Goal: Task Accomplishment & Management: Complete application form

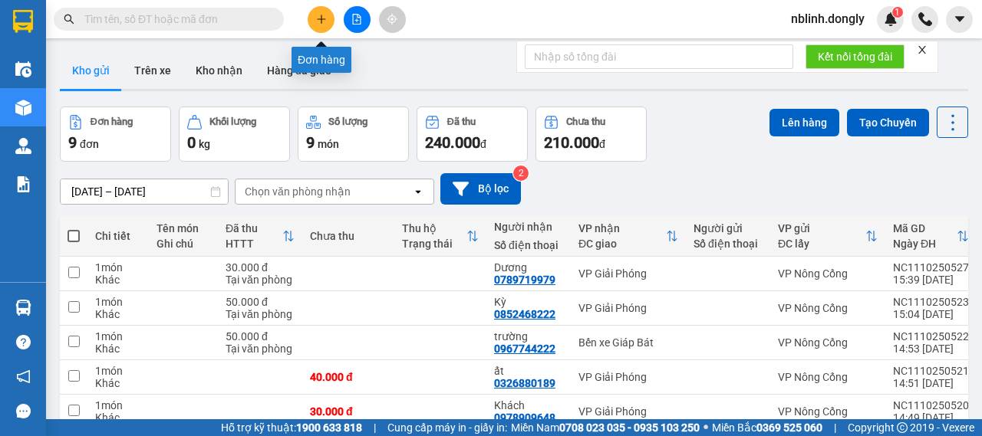
click at [318, 16] on icon "plus" at bounding box center [321, 19] width 11 height 11
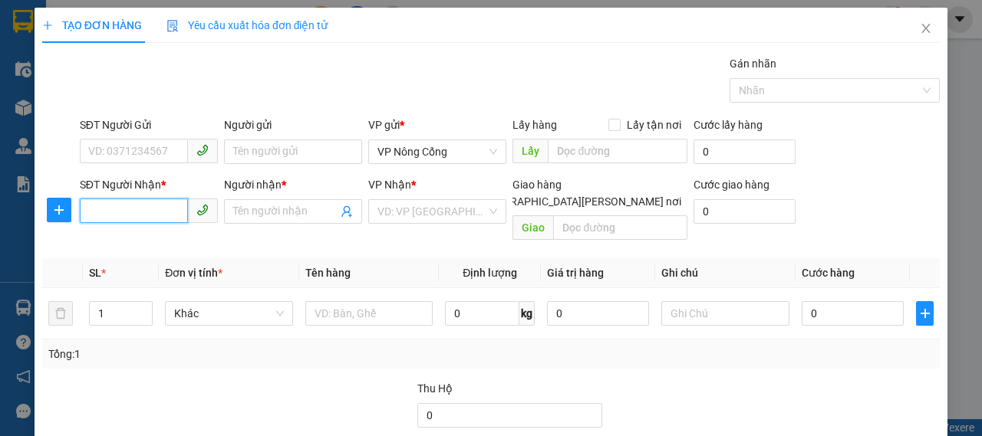
click at [118, 210] on input "SĐT Người Nhận *" at bounding box center [134, 211] width 108 height 25
click at [96, 209] on input "SĐT Người Nhận *" at bounding box center [134, 211] width 108 height 25
type input "0358202219"
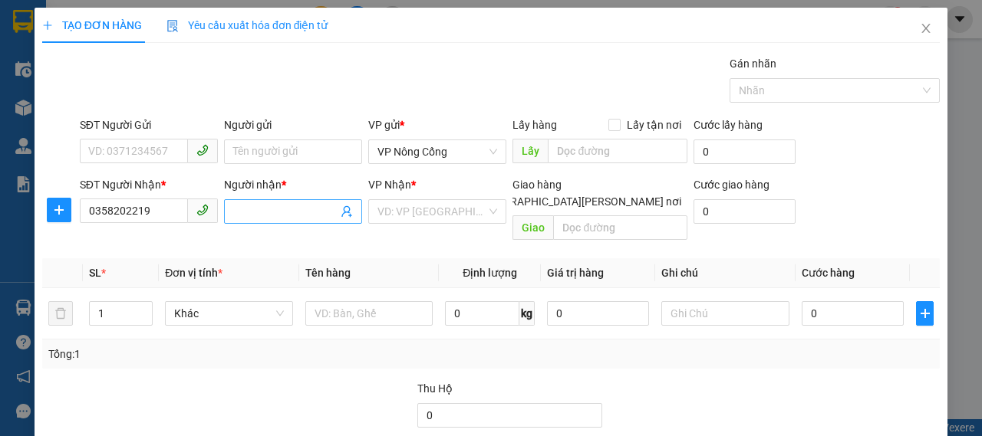
click at [275, 217] on input "Người nhận *" at bounding box center [285, 211] width 104 height 17
type input "q"
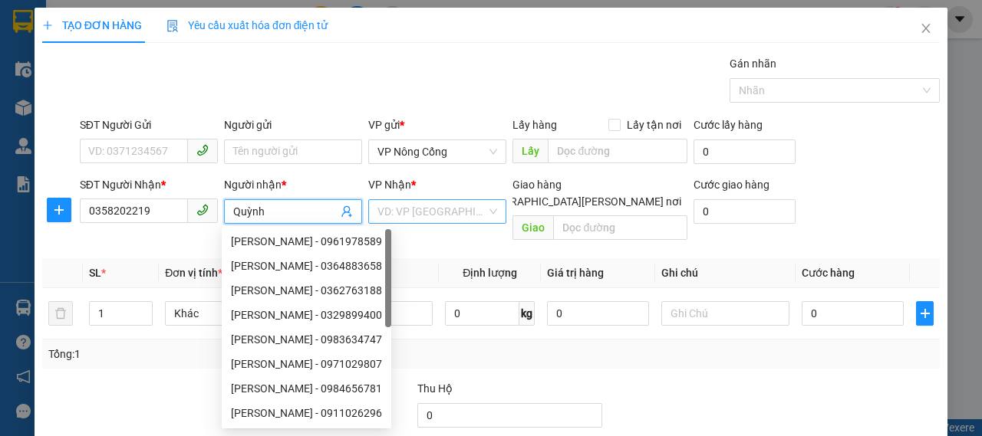
click at [482, 211] on div "VD: VP [GEOGRAPHIC_DATA]" at bounding box center [437, 211] width 138 height 25
type input "Quỳnh"
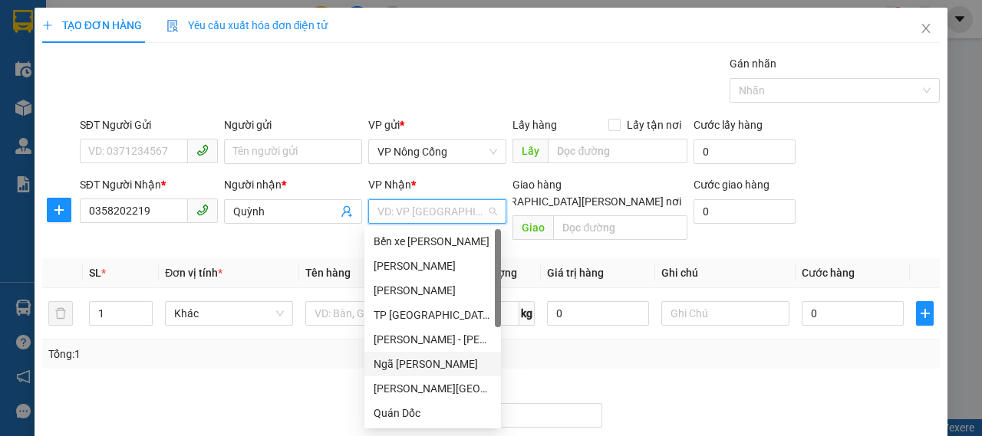
scroll to position [221, 0]
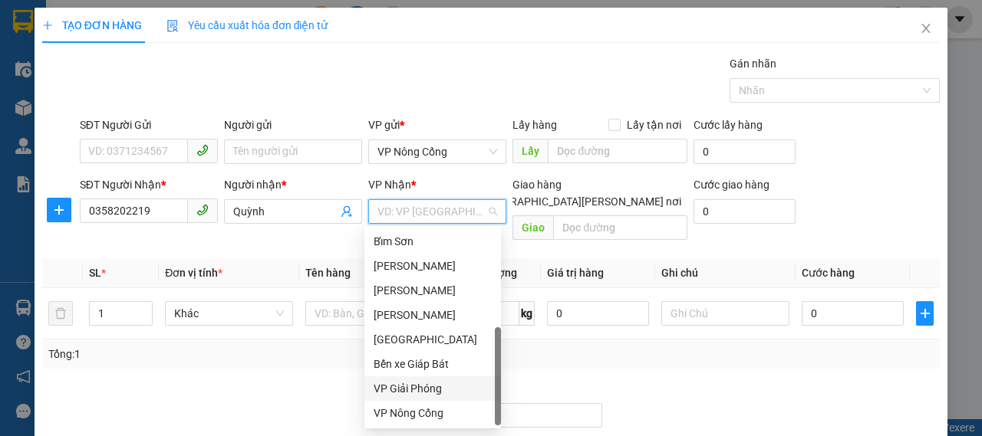
click at [426, 391] on div "VP Giải Phóng" at bounding box center [433, 388] width 118 height 17
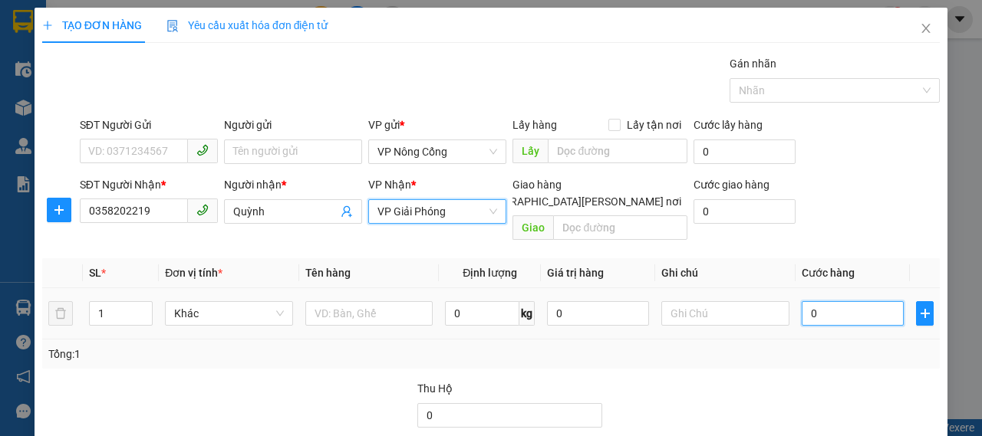
click at [834, 301] on input "0" at bounding box center [852, 313] width 102 height 25
type input "3"
type input "30"
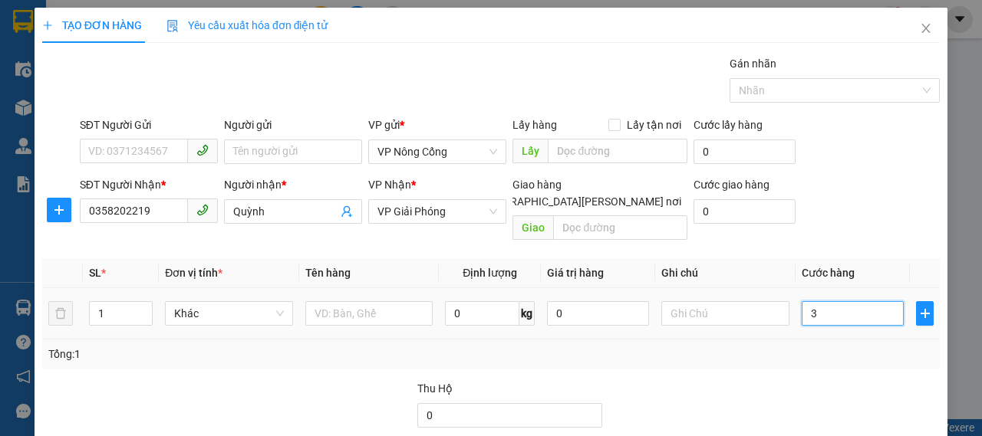
type input "30"
type input "300"
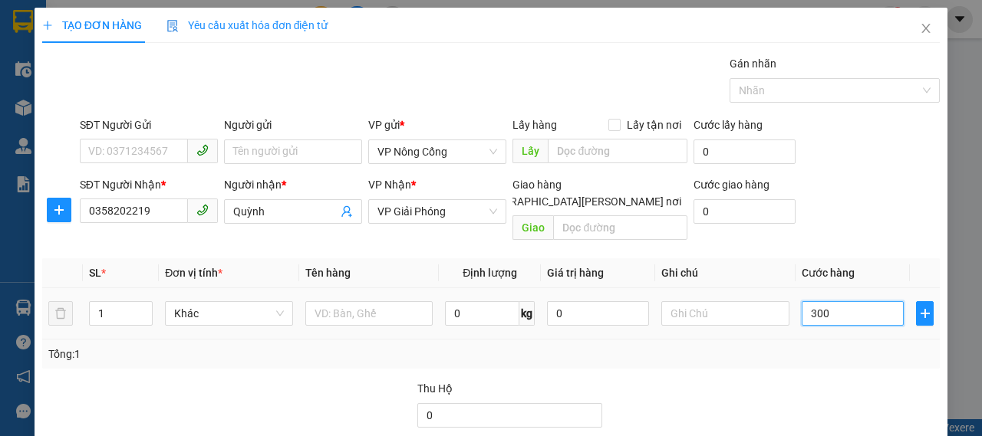
scroll to position [129, 0]
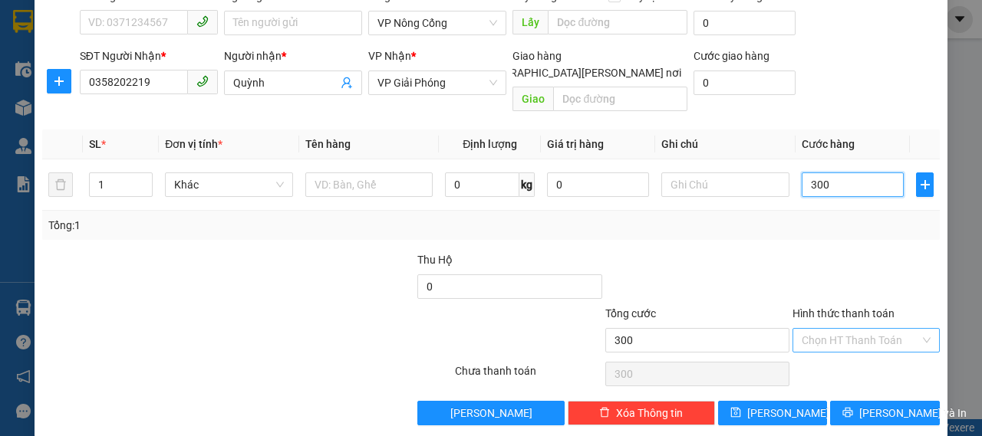
click at [913, 328] on div "Chọn HT Thanh Toán" at bounding box center [865, 340] width 147 height 25
type input "300.000"
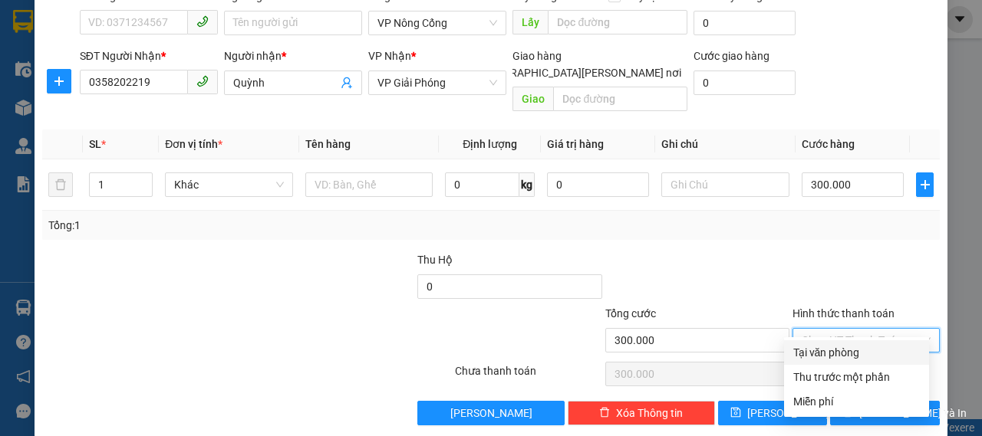
click at [847, 360] on div "Tại văn phòng" at bounding box center [856, 352] width 127 height 17
type input "0"
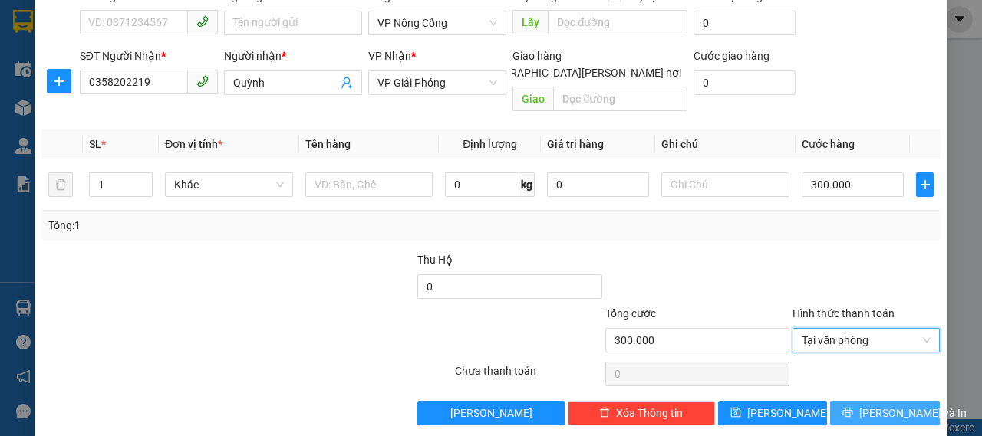
click at [882, 405] on span "[PERSON_NAME] và In" at bounding box center [912, 413] width 107 height 17
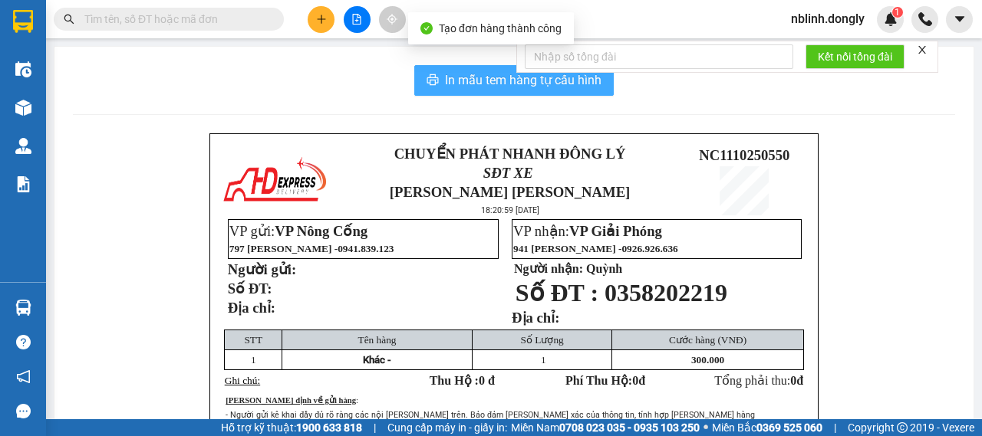
click at [482, 81] on span "In mẫu tem hàng tự cấu hình" at bounding box center [523, 80] width 156 height 19
